Goal: Task Accomplishment & Management: Manage account settings

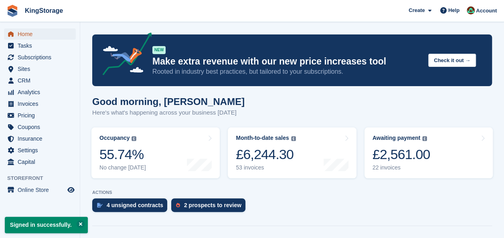
click at [36, 34] on span "Home" at bounding box center [42, 33] width 48 height 11
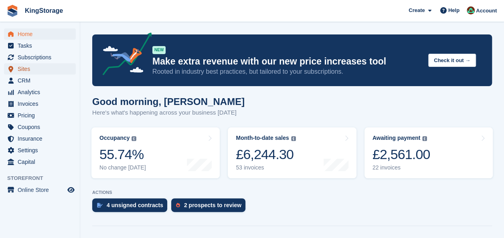
click at [34, 69] on span "Sites" at bounding box center [42, 68] width 48 height 11
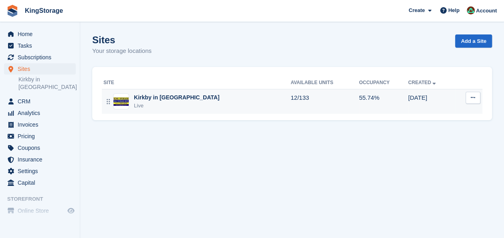
click at [147, 102] on div "Live" at bounding box center [176, 106] width 85 height 8
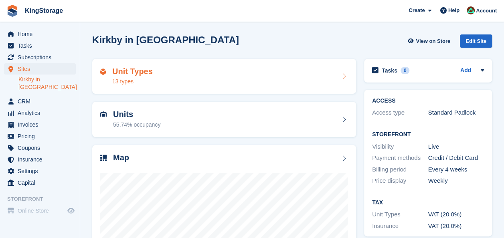
click at [119, 73] on h2 "Unit Types" at bounding box center [132, 71] width 40 height 9
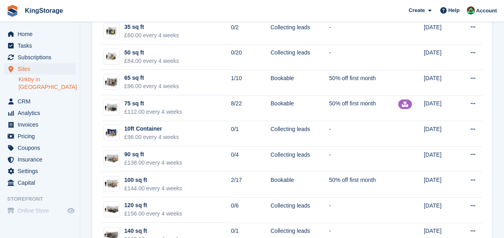
scroll to position [140, 0]
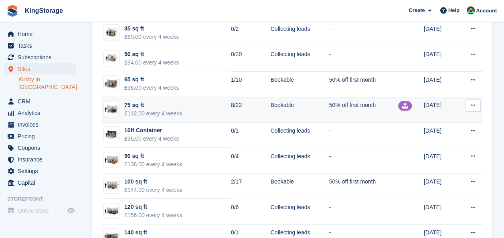
click at [468, 104] on button at bounding box center [472, 105] width 15 height 12
click at [426, 131] on p "View on Store" at bounding box center [442, 131] width 70 height 10
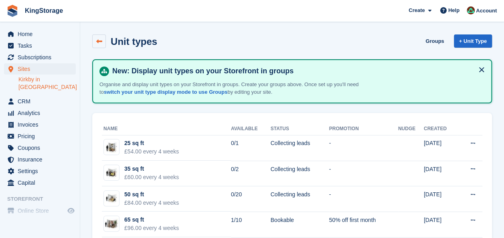
click at [98, 44] on icon at bounding box center [99, 41] width 6 height 6
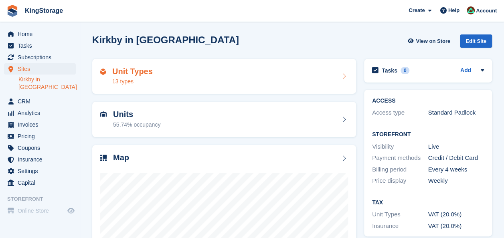
click at [150, 72] on h2 "Unit Types" at bounding box center [132, 71] width 40 height 9
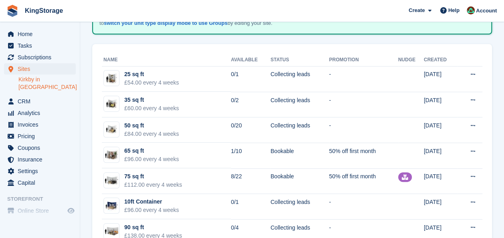
scroll to position [84, 0]
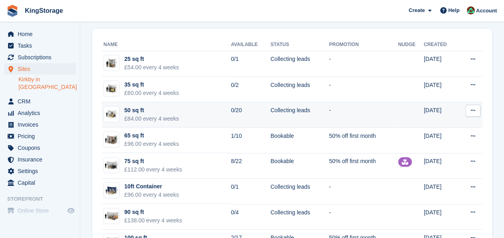
click at [476, 112] on button at bounding box center [472, 111] width 15 height 12
click at [428, 127] on p "Edit unit type" at bounding box center [442, 126] width 70 height 10
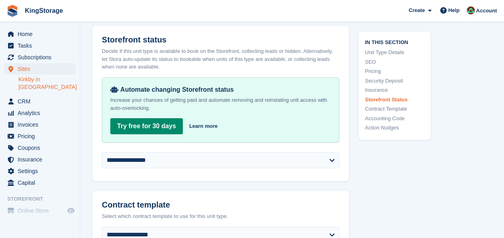
scroll to position [1258, 0]
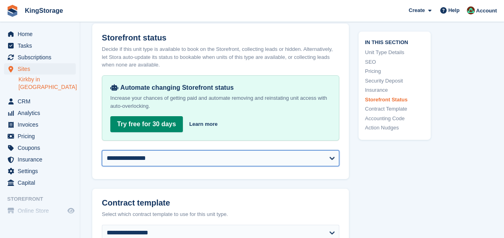
click at [331, 158] on select "**********" at bounding box center [220, 158] width 237 height 16
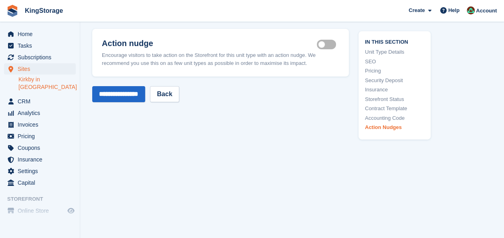
scroll to position [0, 0]
